Goal: Find specific fact: Find specific fact

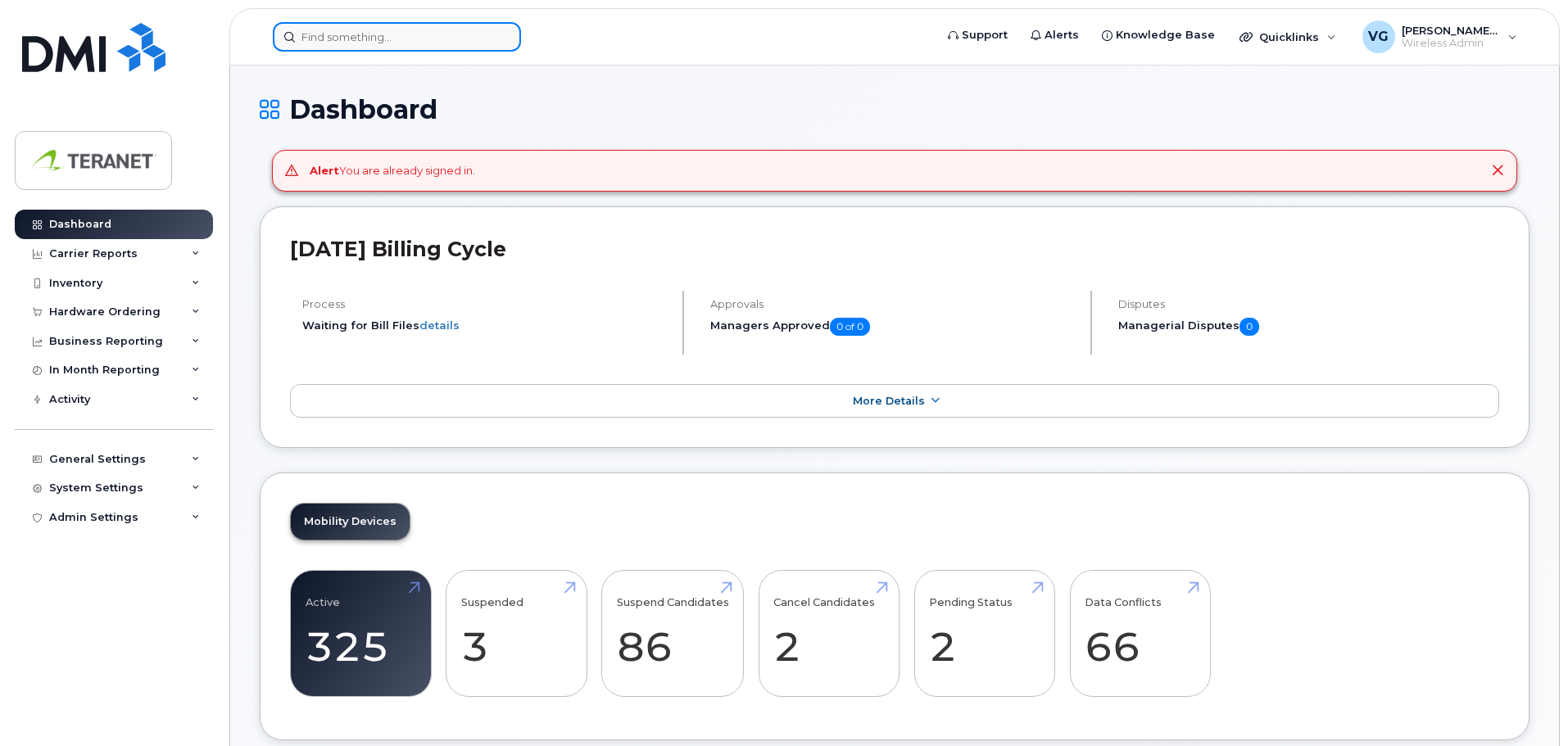
click at [369, 37] on input at bounding box center [397, 37] width 248 height 30
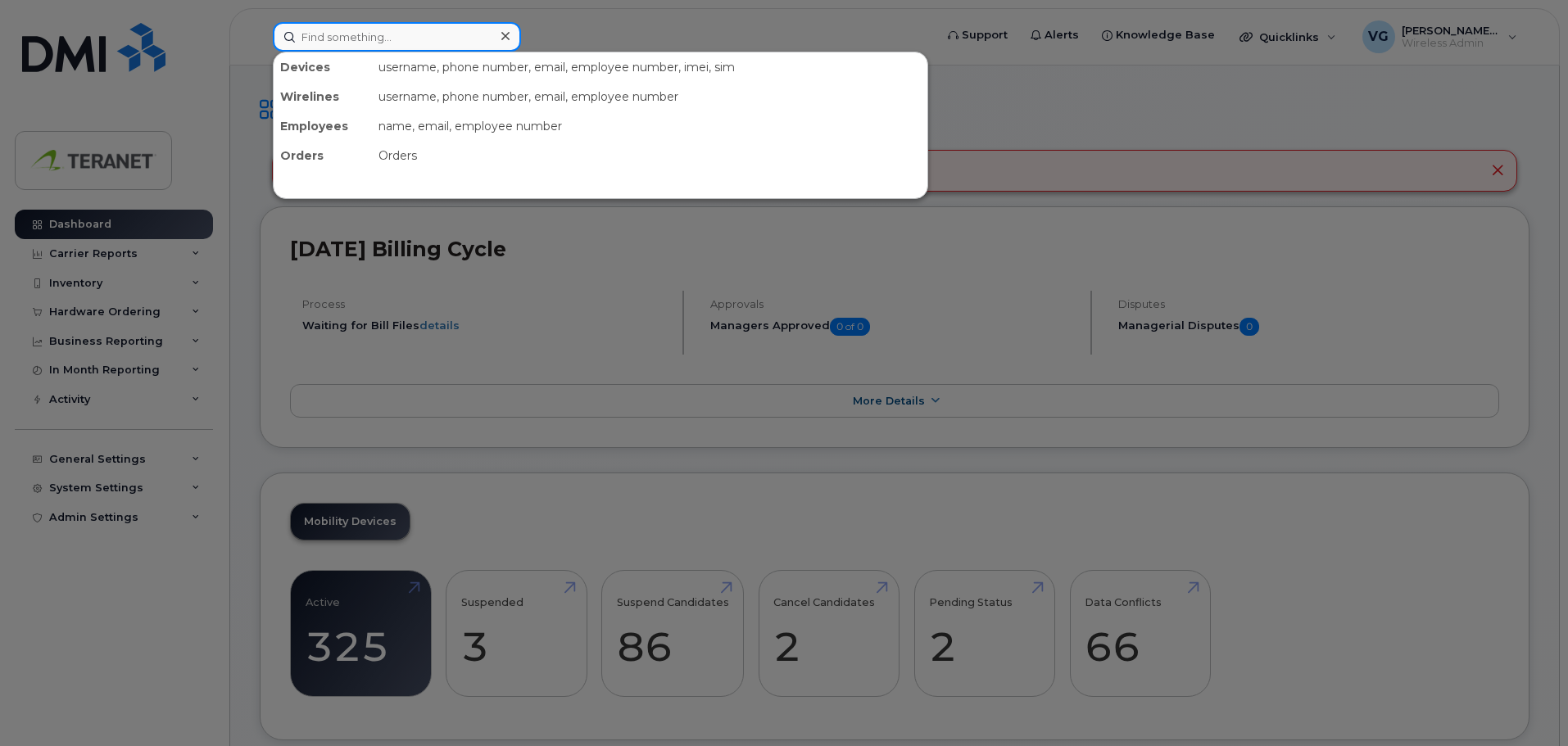
paste input "4164209162"
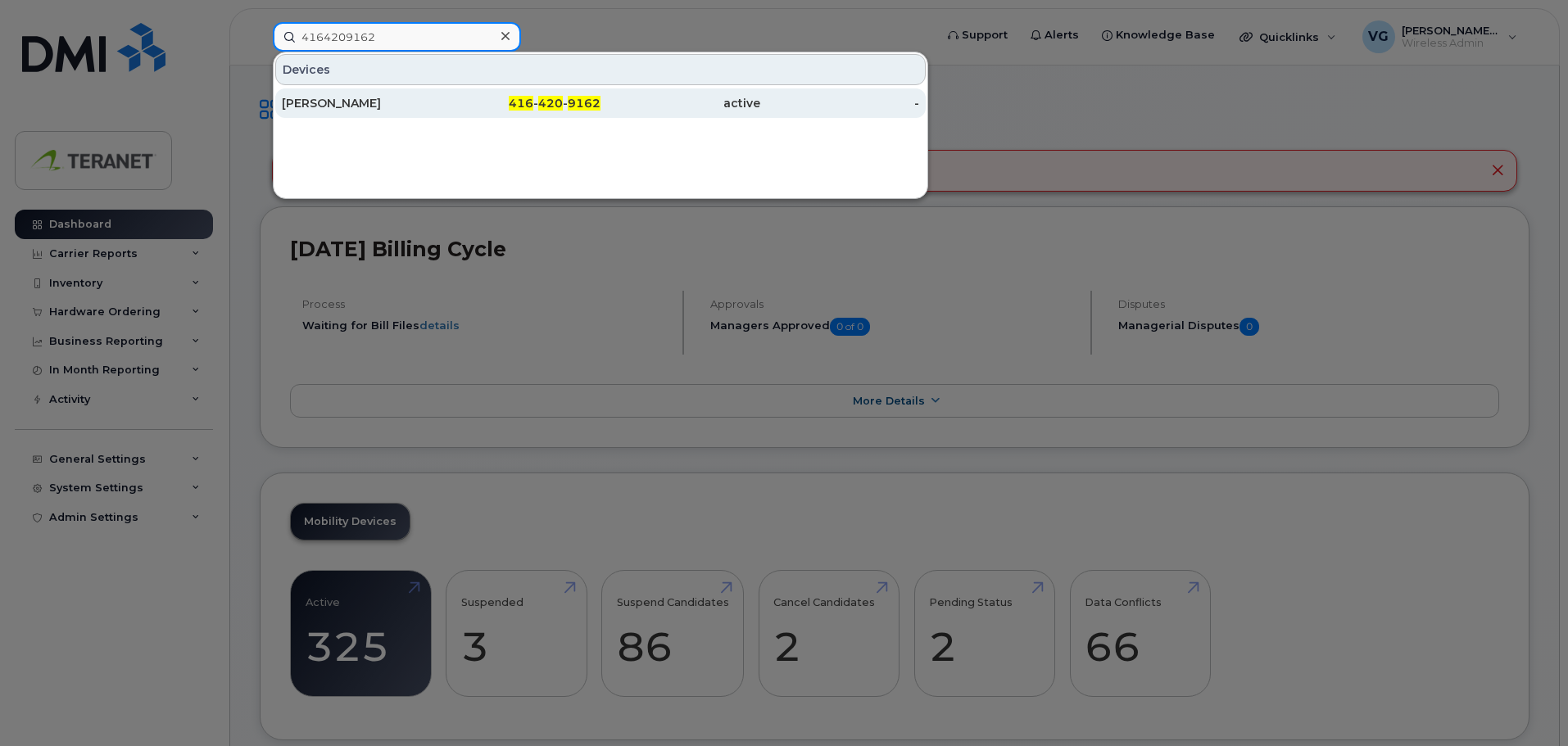
type input "4164209162"
click at [427, 99] on div "Vicki Mc Arthur" at bounding box center [362, 103] width 160 height 16
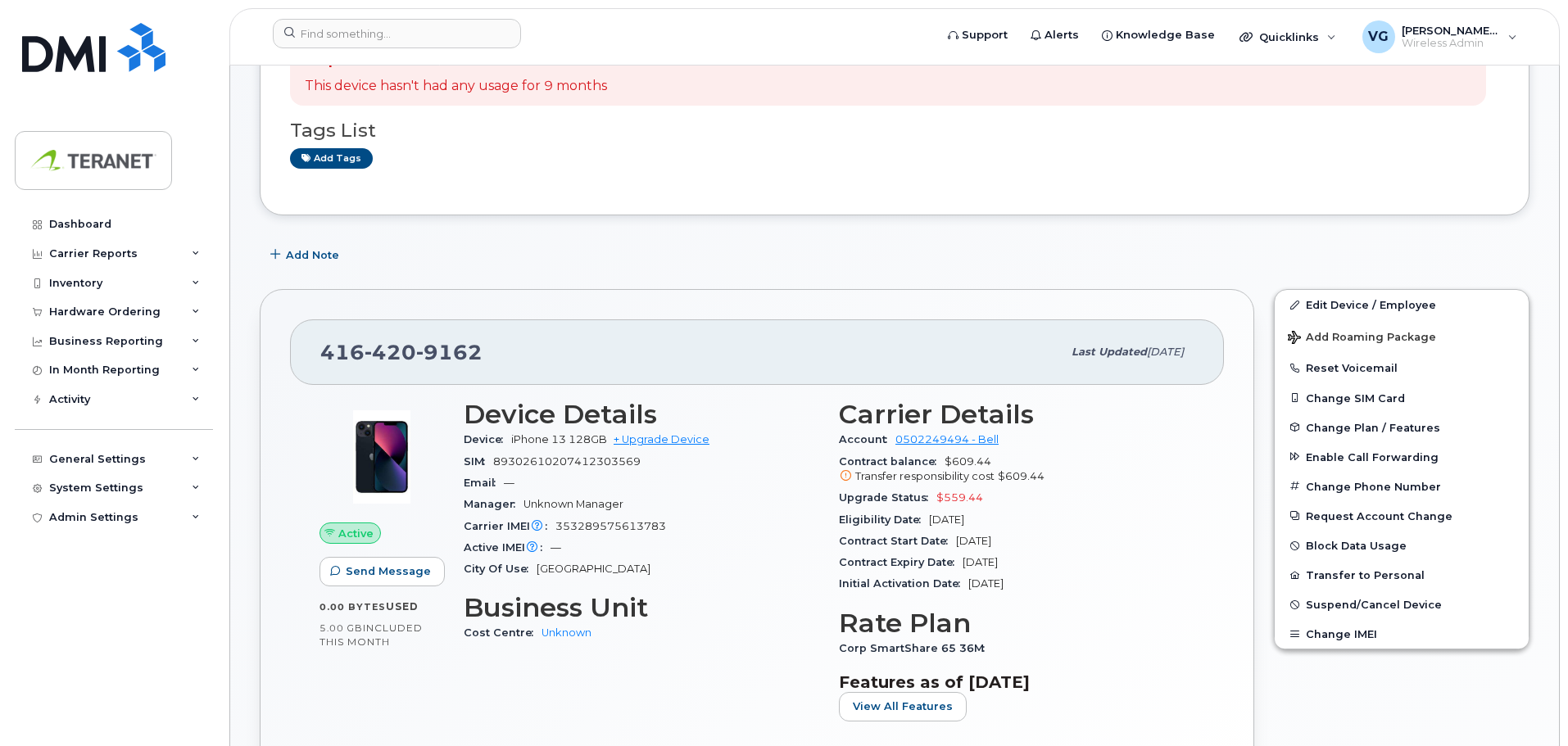
scroll to position [246, 0]
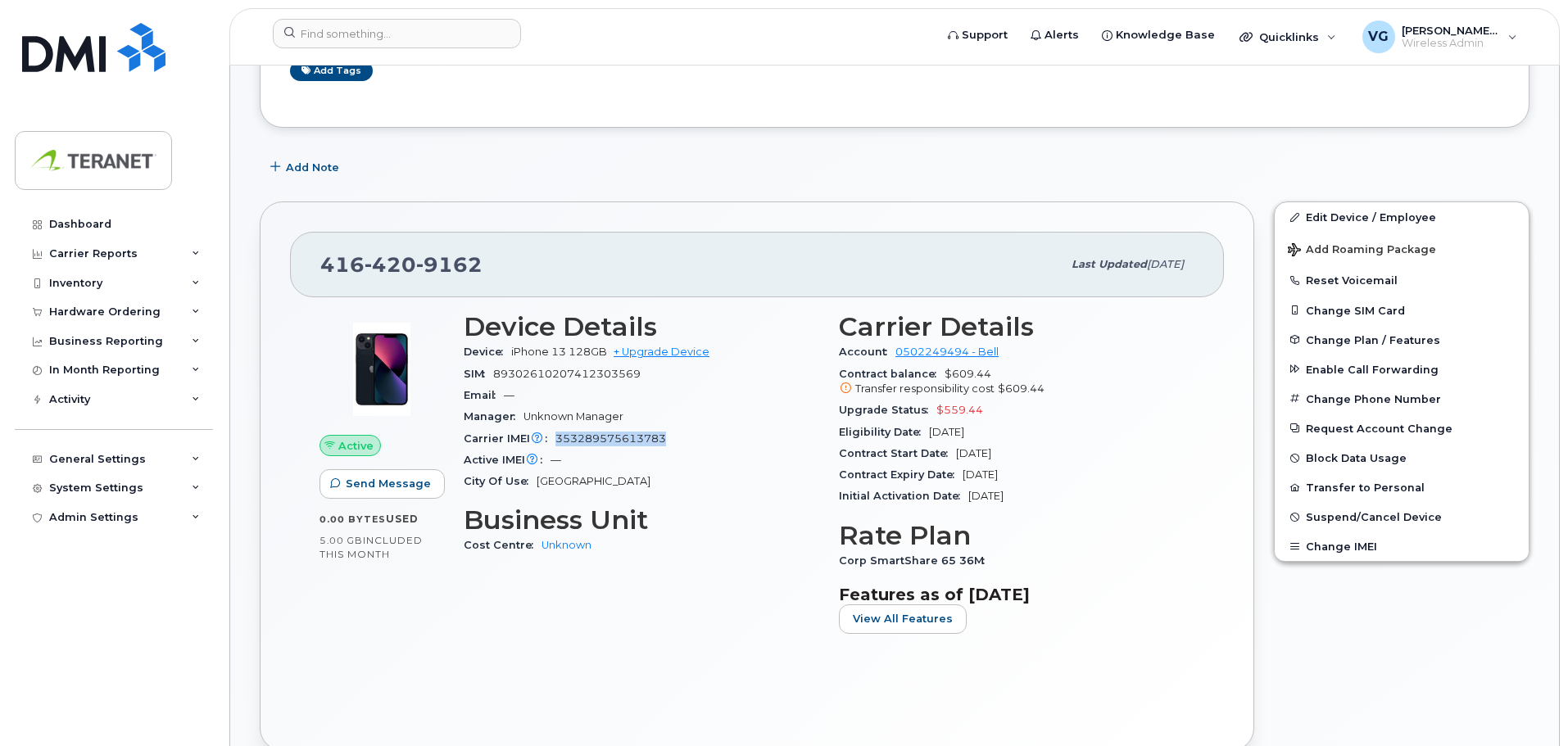
drag, startPoint x: 668, startPoint y: 439, endPoint x: 549, endPoint y: 438, distance: 119.0
click at [549, 438] on div "Carrier IMEI Carrier IMEI is reported during the last billing cycle or change o…" at bounding box center [642, 438] width 355 height 21
copy span "353289575613783"
click at [388, 24] on input at bounding box center [397, 33] width 248 height 30
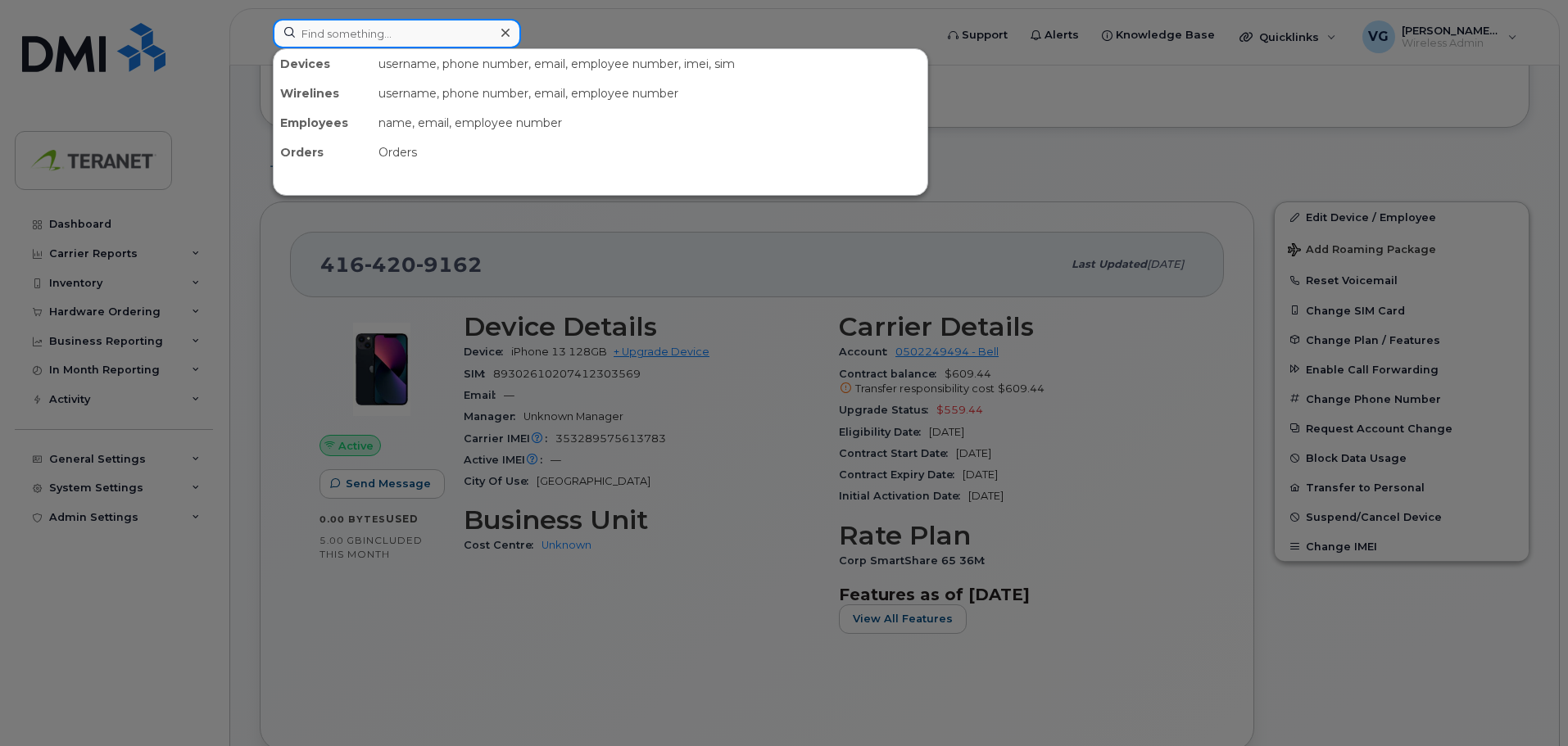
paste input "4165764921"
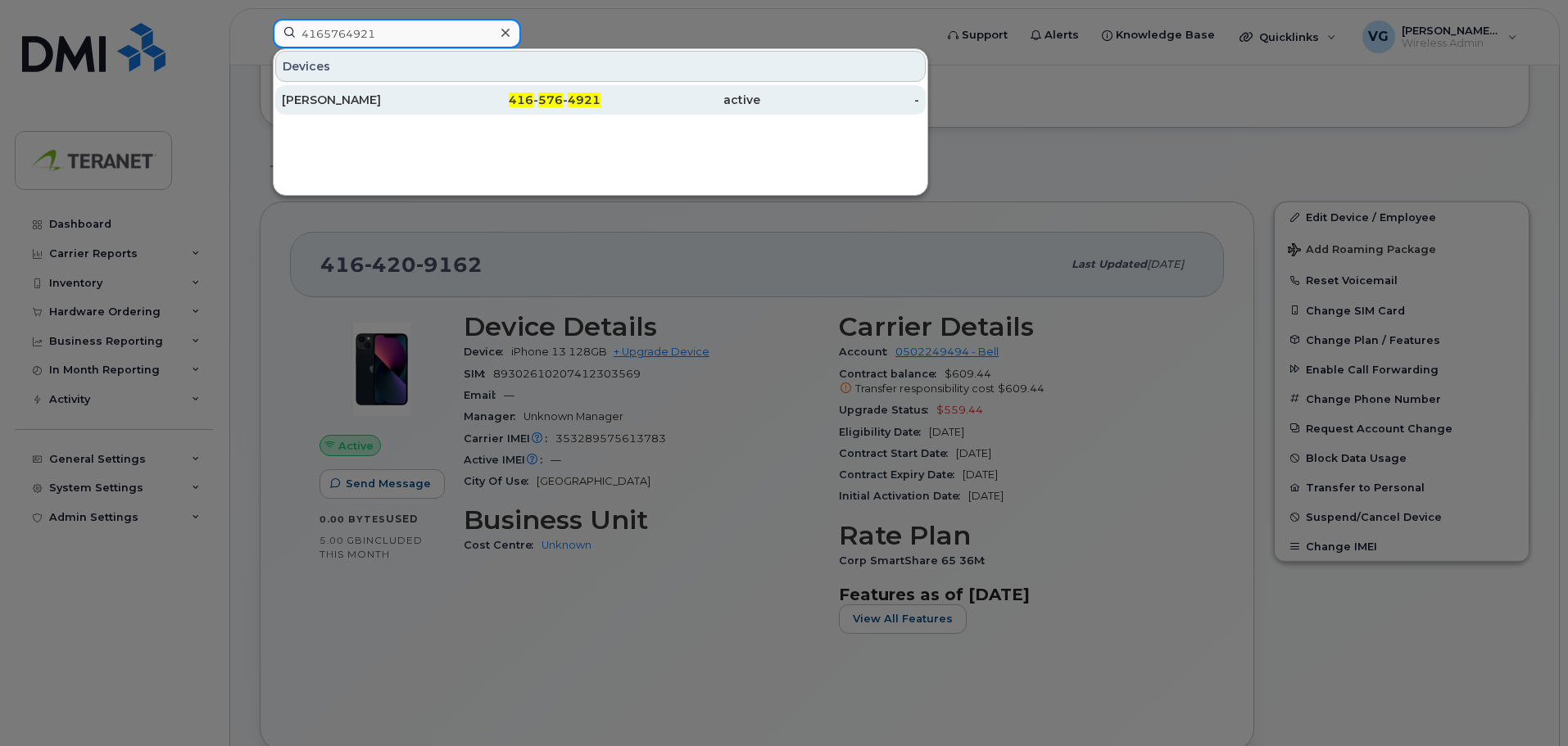
type input "4165764921"
click at [578, 105] on span "4921" at bounding box center [584, 99] width 33 height 14
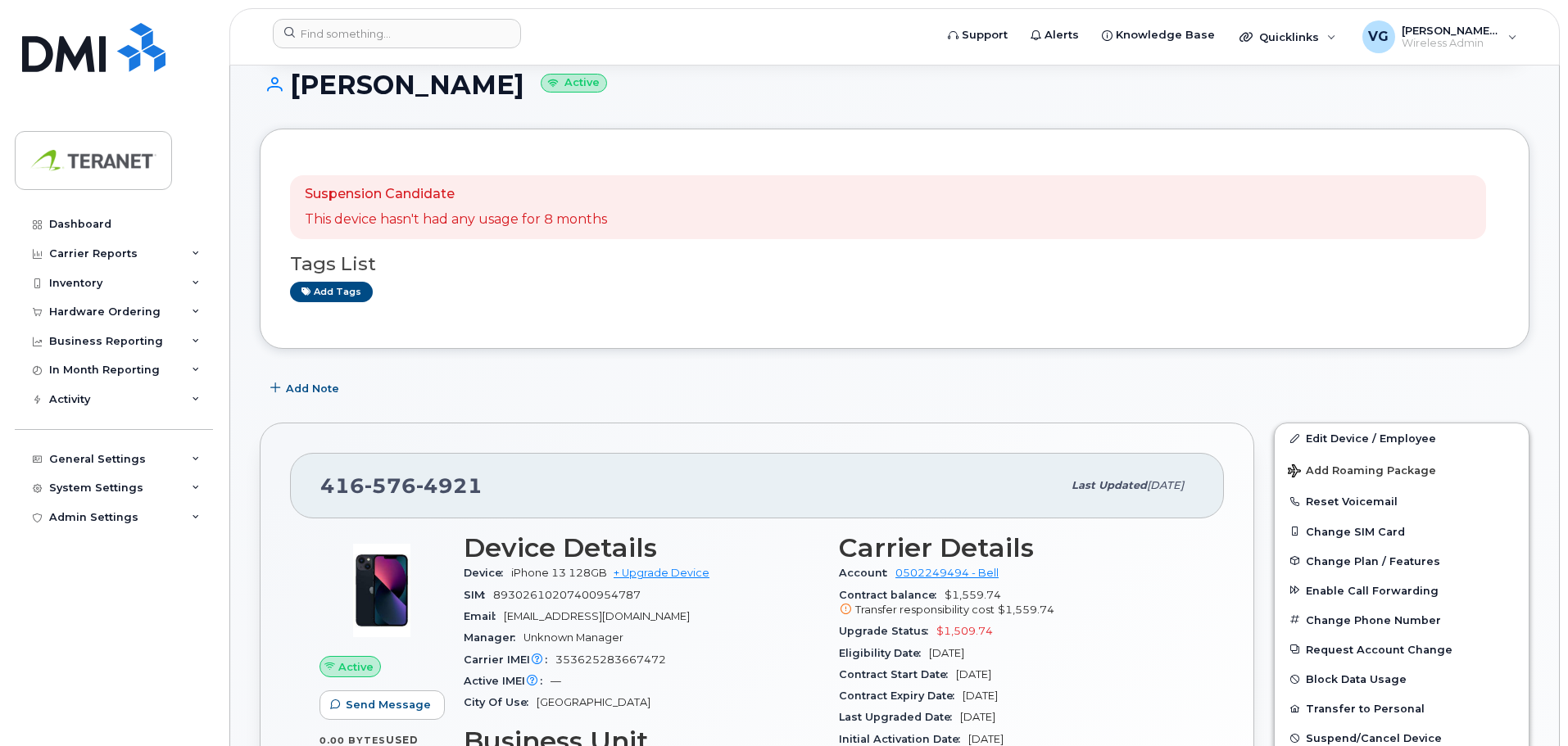
scroll to position [303, 0]
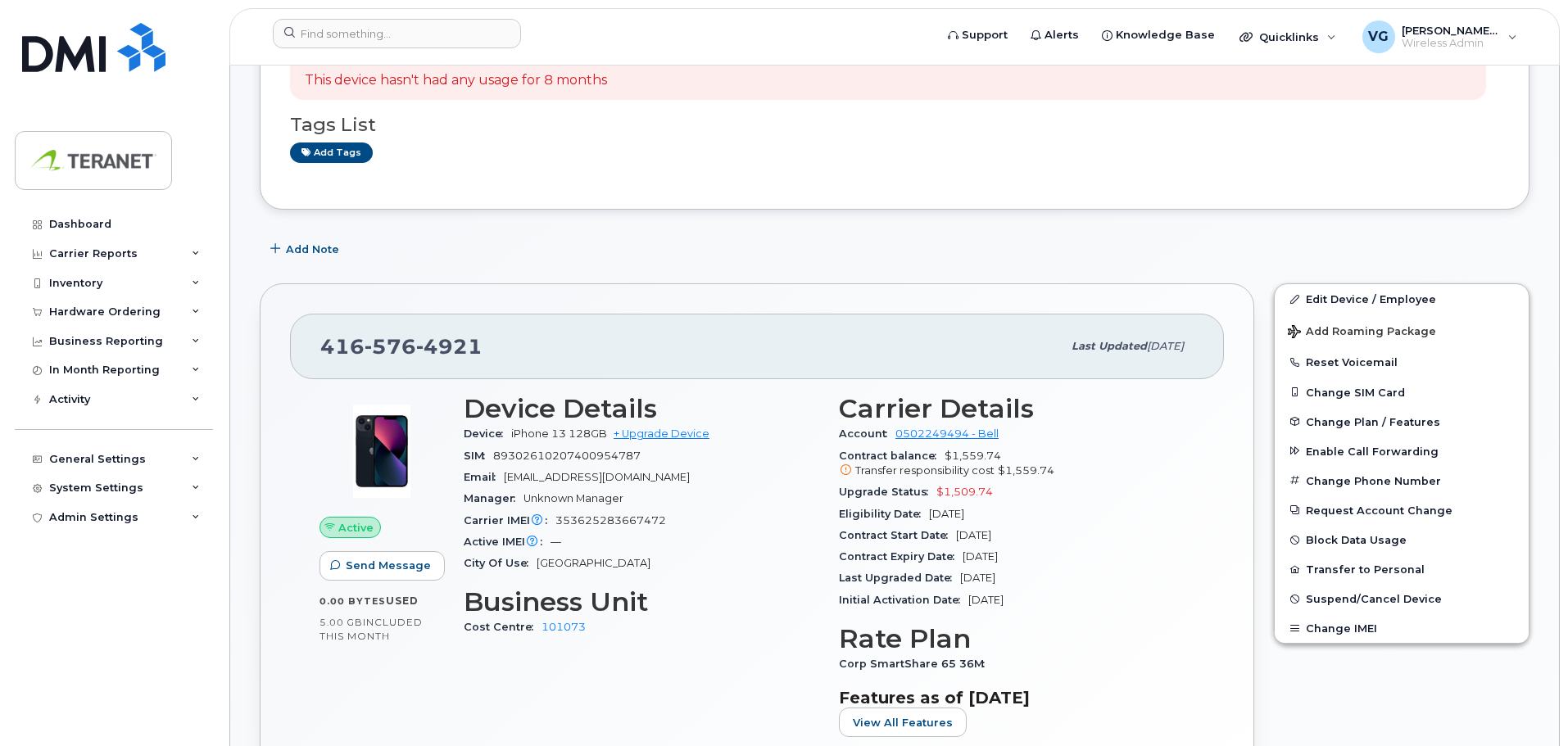
click at [622, 517] on span "353625283667472" at bounding box center [611, 521] width 110 height 12
copy span "353625283667472"
click at [405, 35] on input at bounding box center [397, 33] width 248 height 30
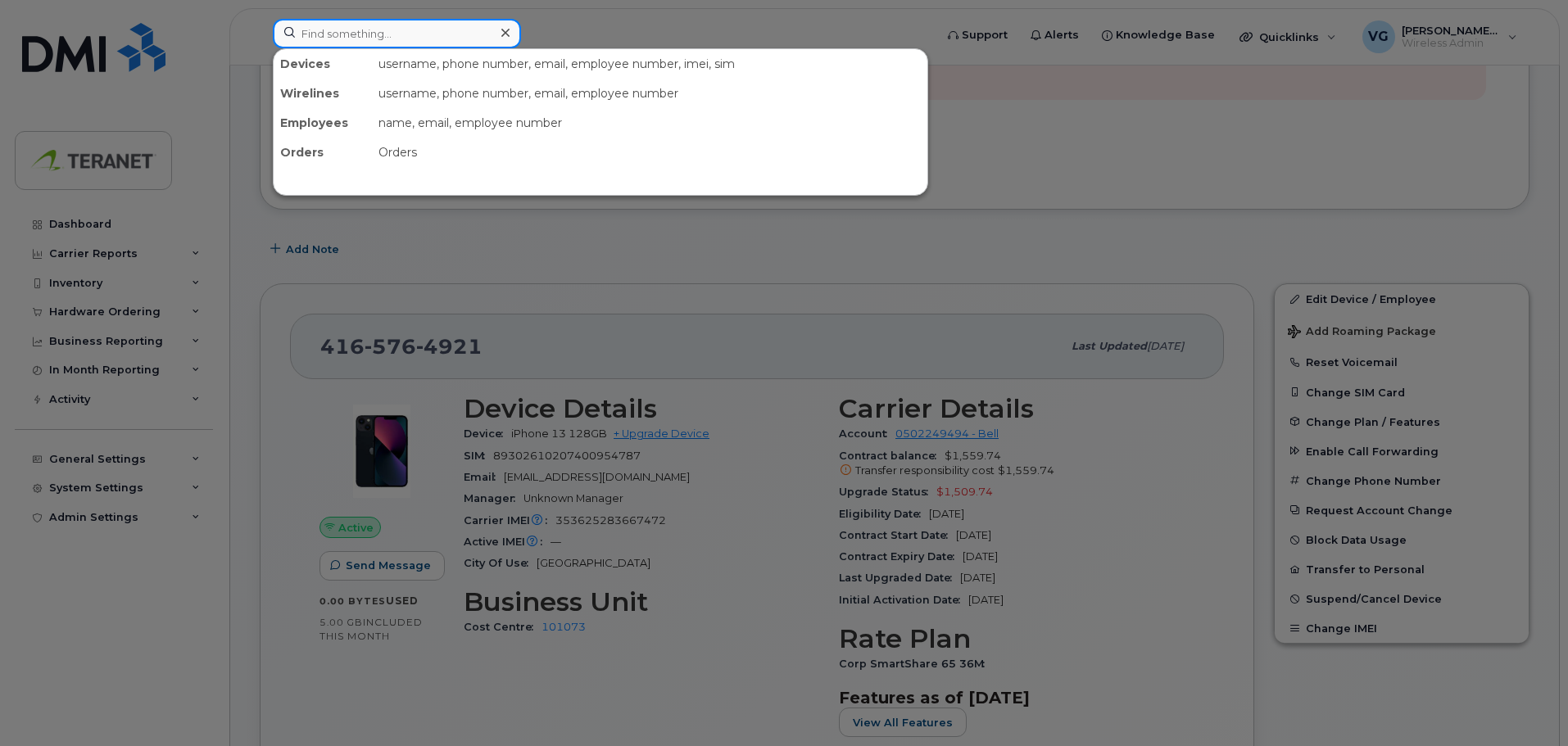
paste input "6472286784"
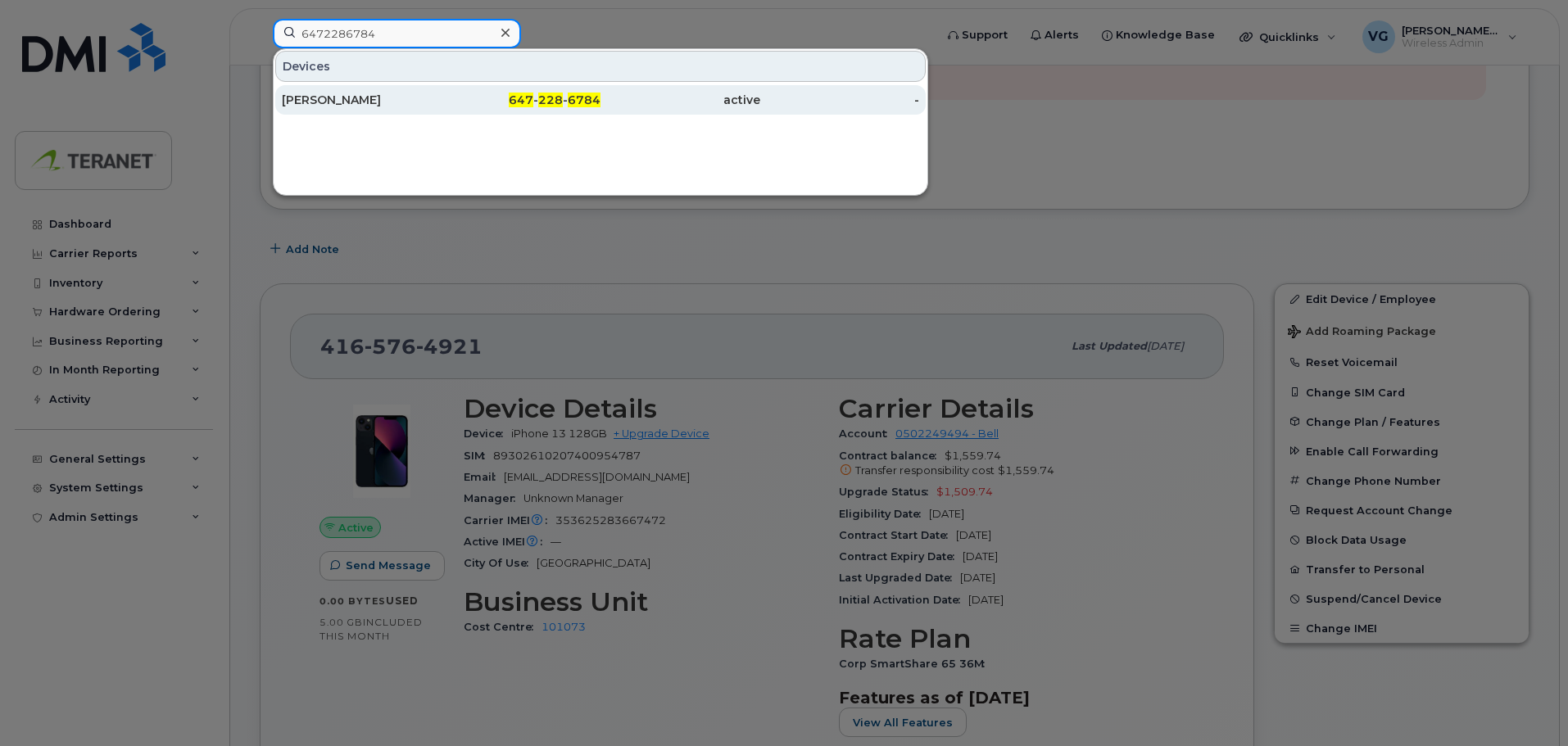
type input "6472286784"
click at [367, 102] on div "Nazanin Aeini" at bounding box center [362, 99] width 160 height 16
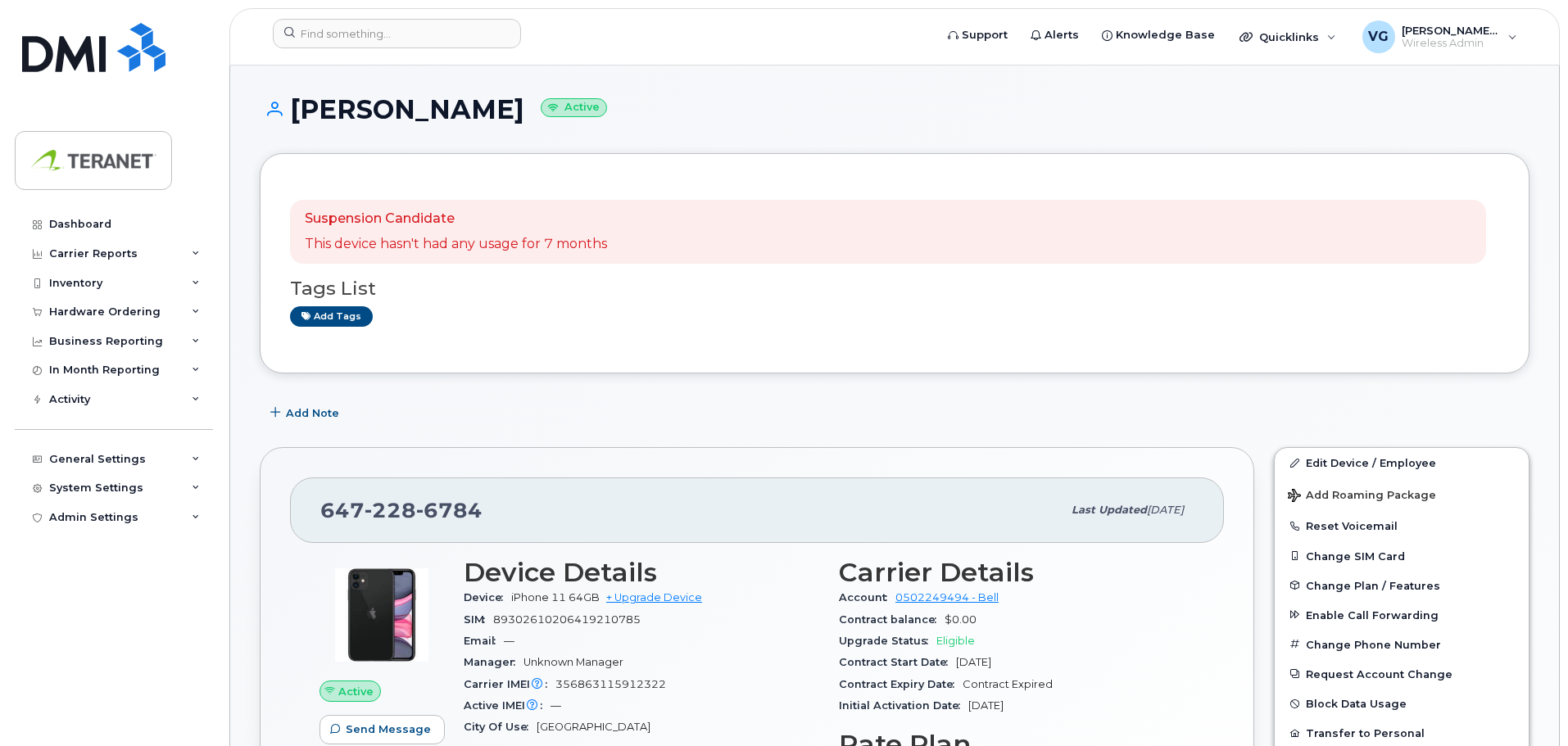
click at [622, 684] on span "356863115912322" at bounding box center [611, 684] width 110 height 12
copy span "356863115912322"
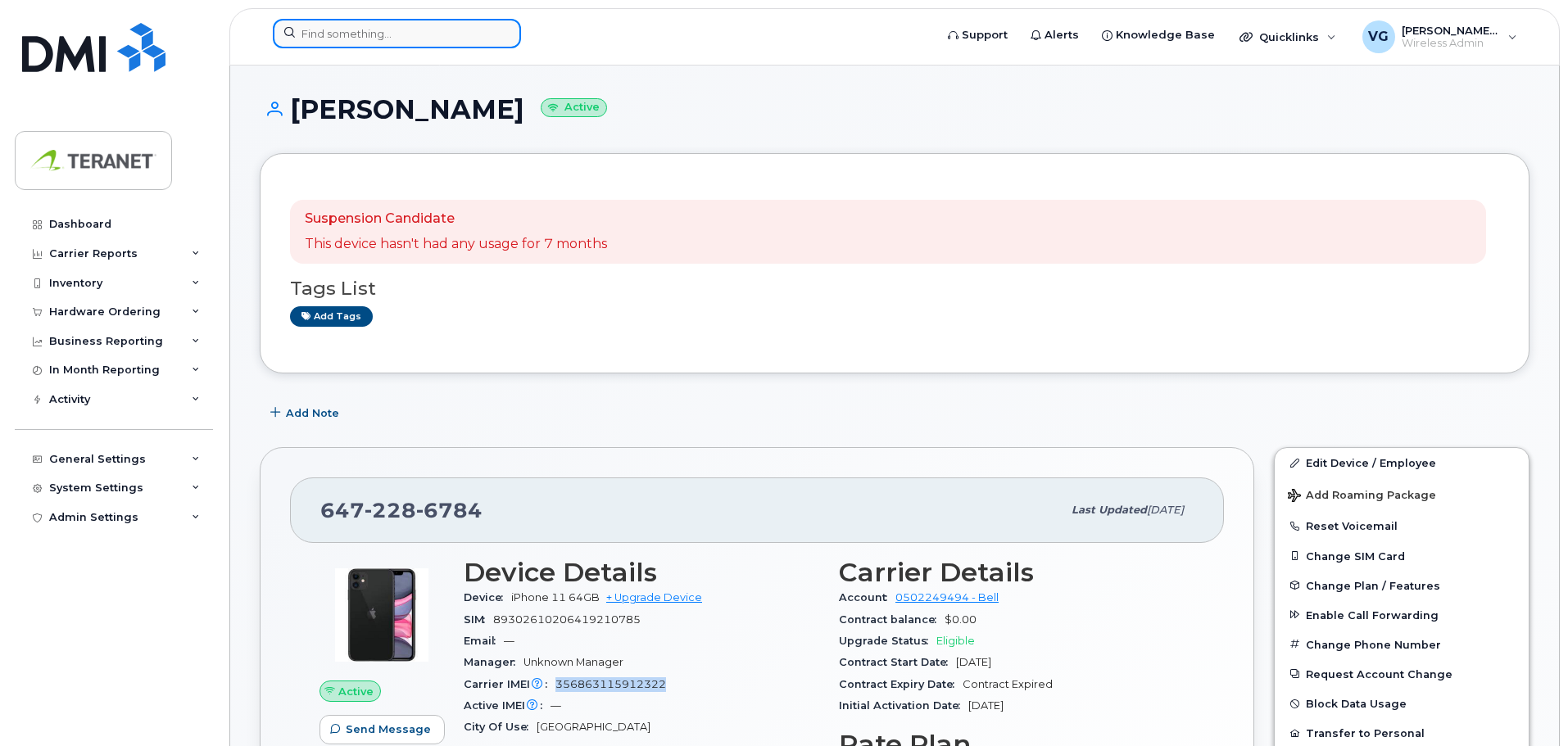
click at [422, 38] on input at bounding box center [397, 33] width 248 height 30
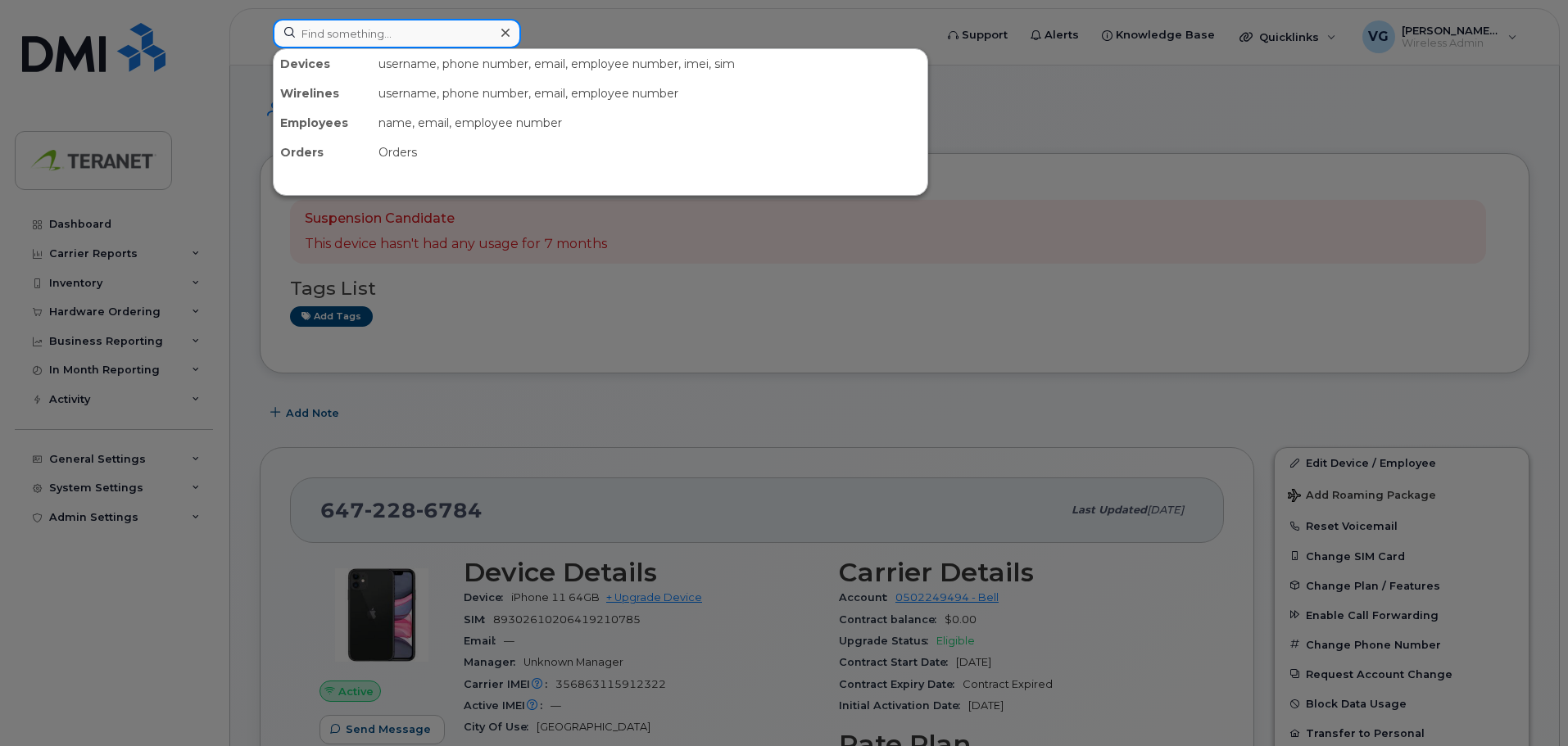
paste input "4162544860"
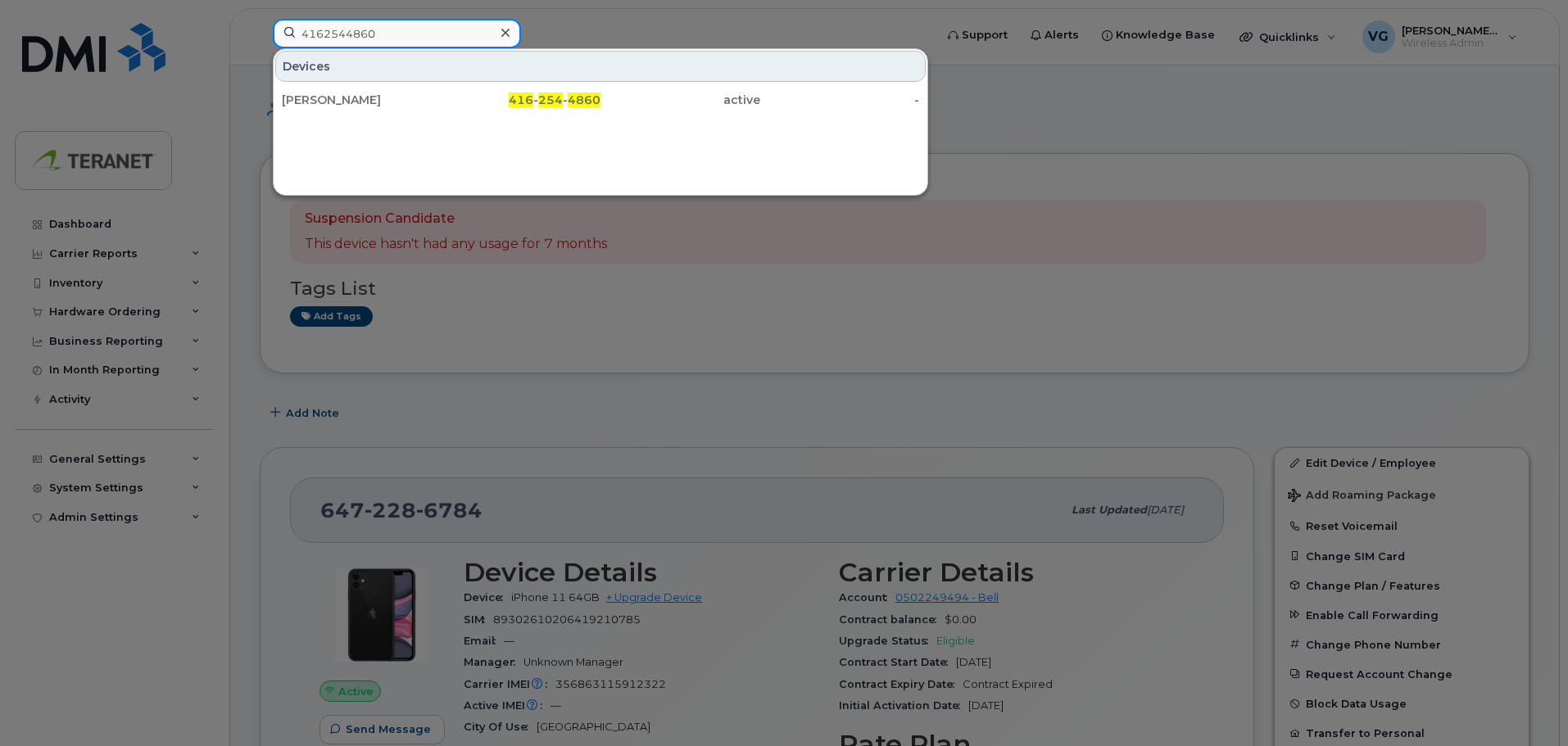
type input "4162544860"
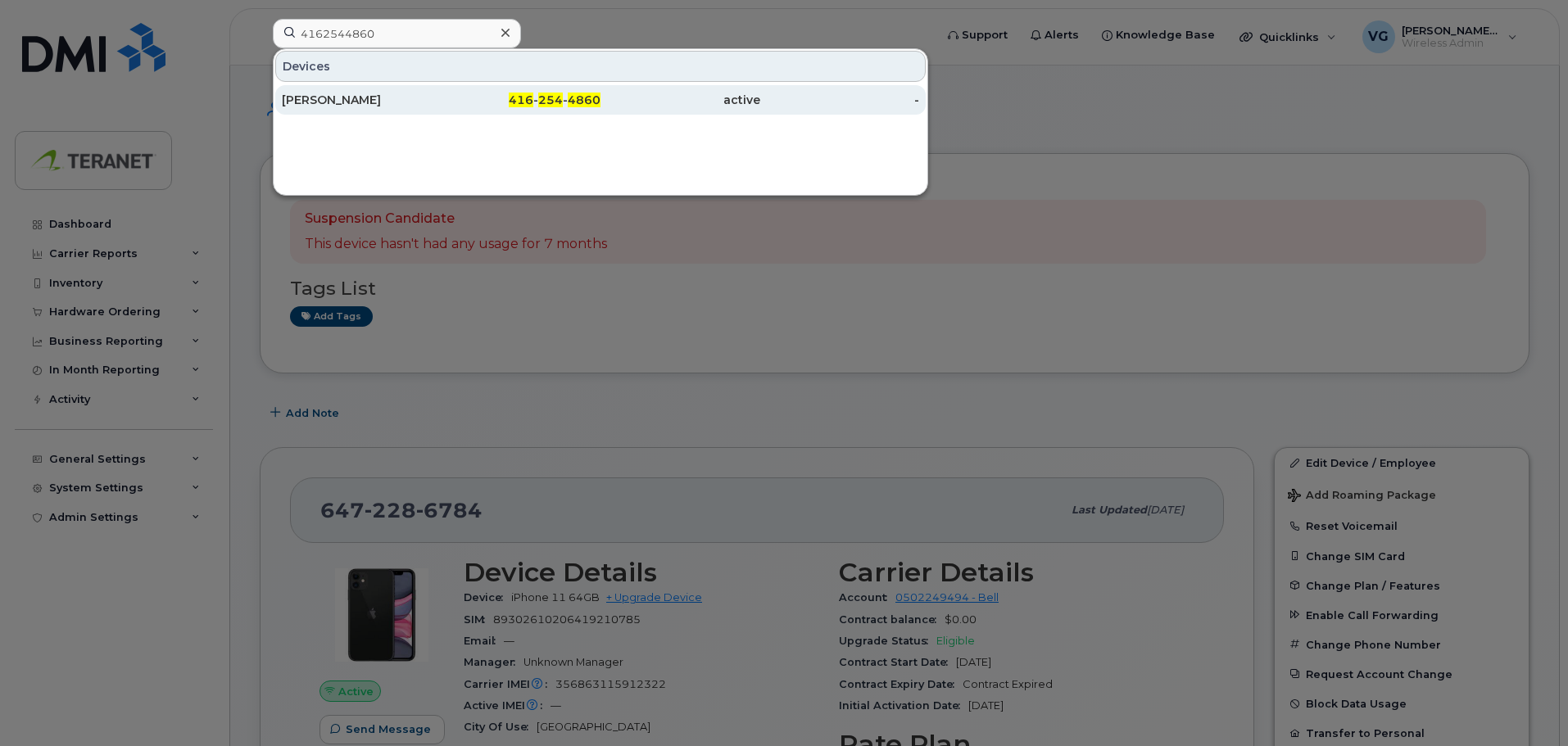
click at [478, 99] on div "416 - 254 - 4860" at bounding box center [522, 99] width 160 height 16
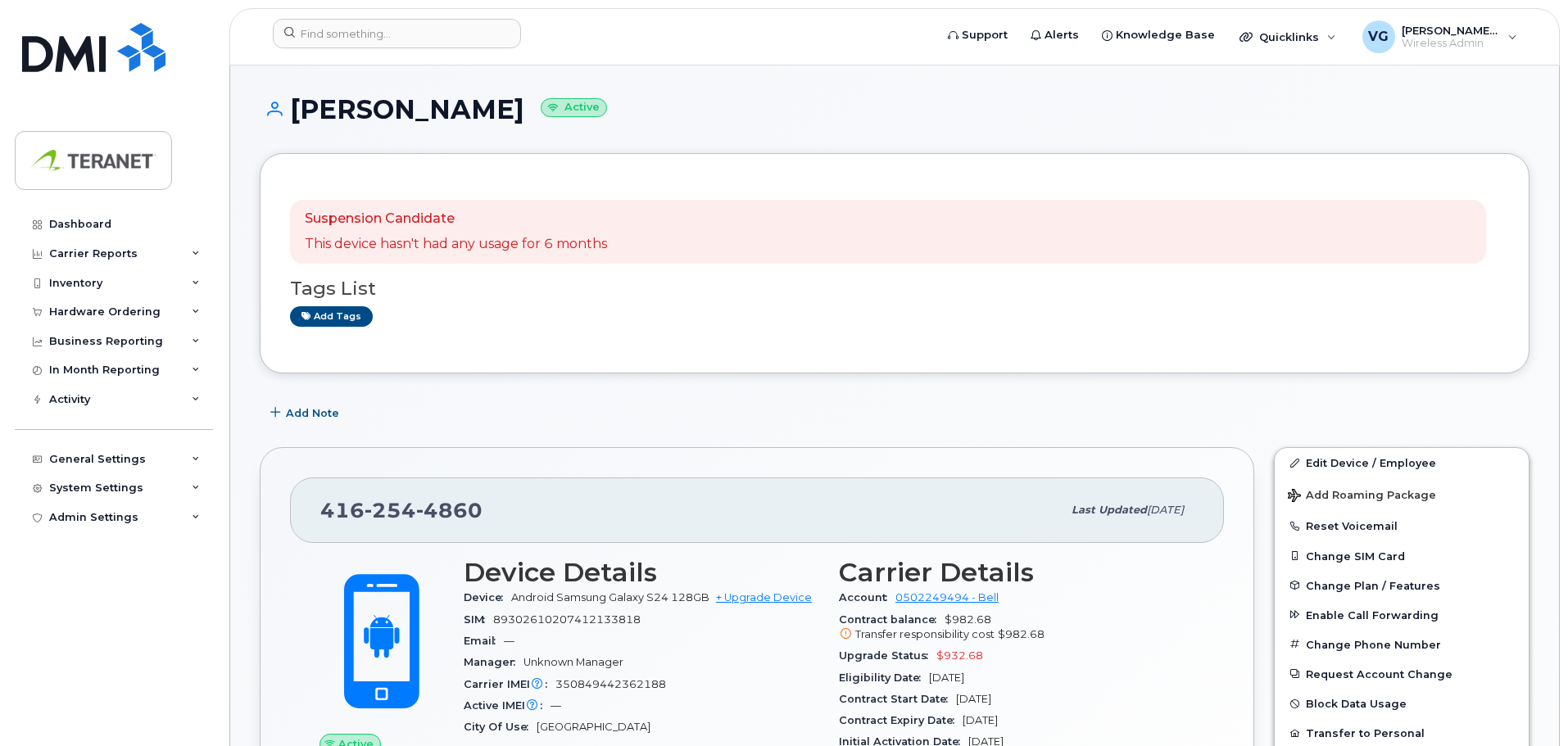
click at [619, 687] on span "350849442362188" at bounding box center [611, 684] width 110 height 12
copy span "350849442362188"
